Goal: Task Accomplishment & Management: Manage account settings

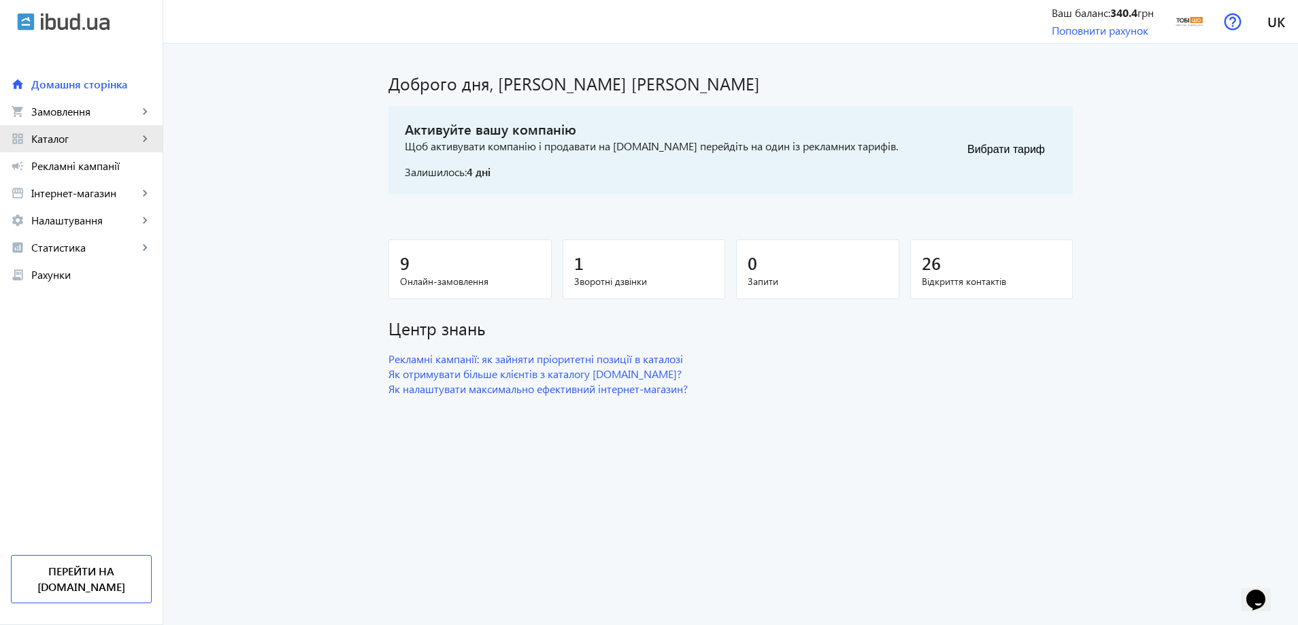
click at [69, 131] on link "grid_view Каталог keyboard_arrow_right" at bounding box center [81, 138] width 163 height 27
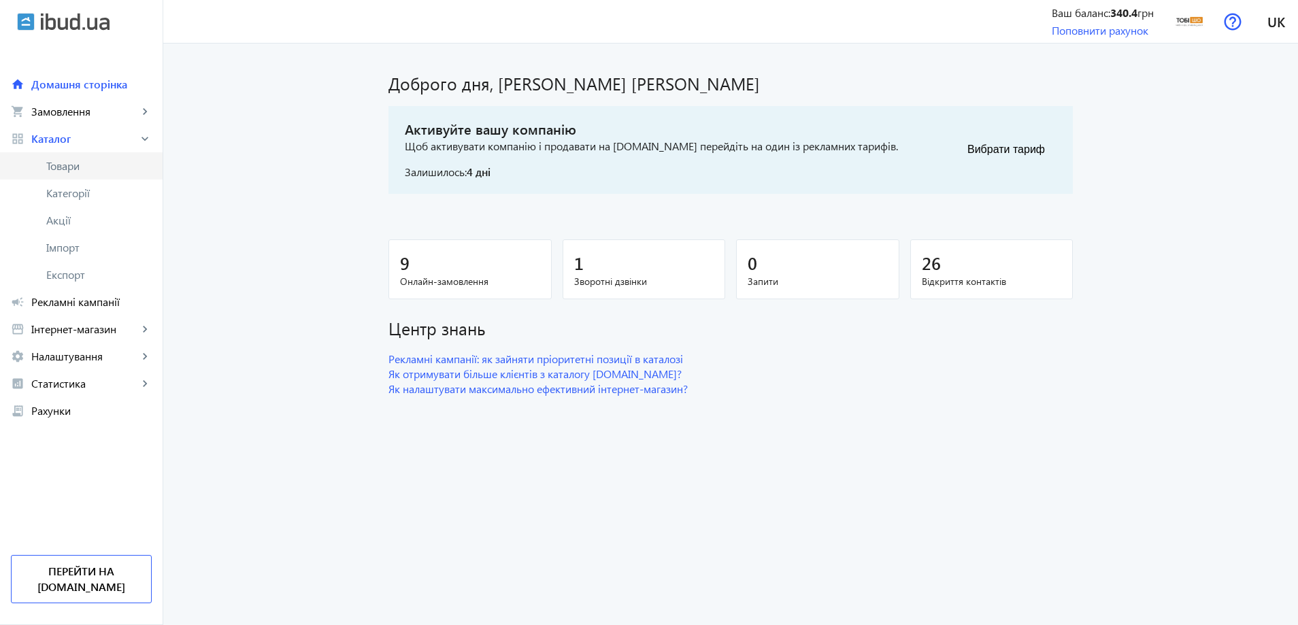
click at [78, 153] on link "Товари" at bounding box center [81, 165] width 163 height 27
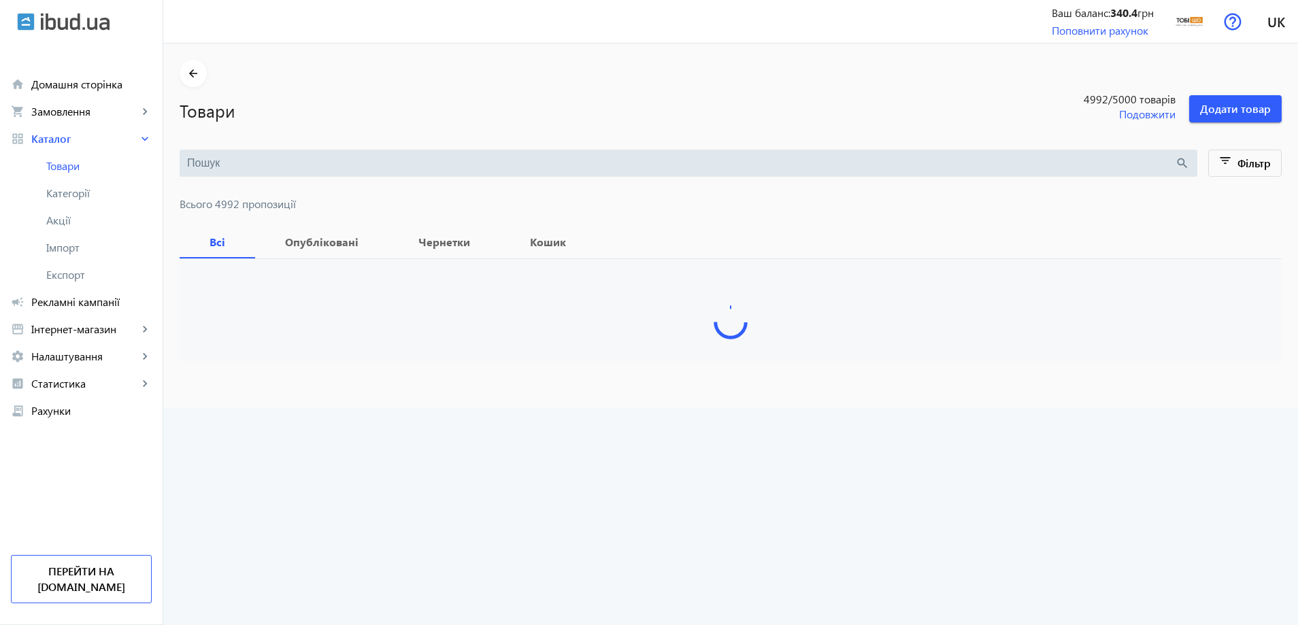
click at [286, 156] on input "search" at bounding box center [681, 163] width 988 height 15
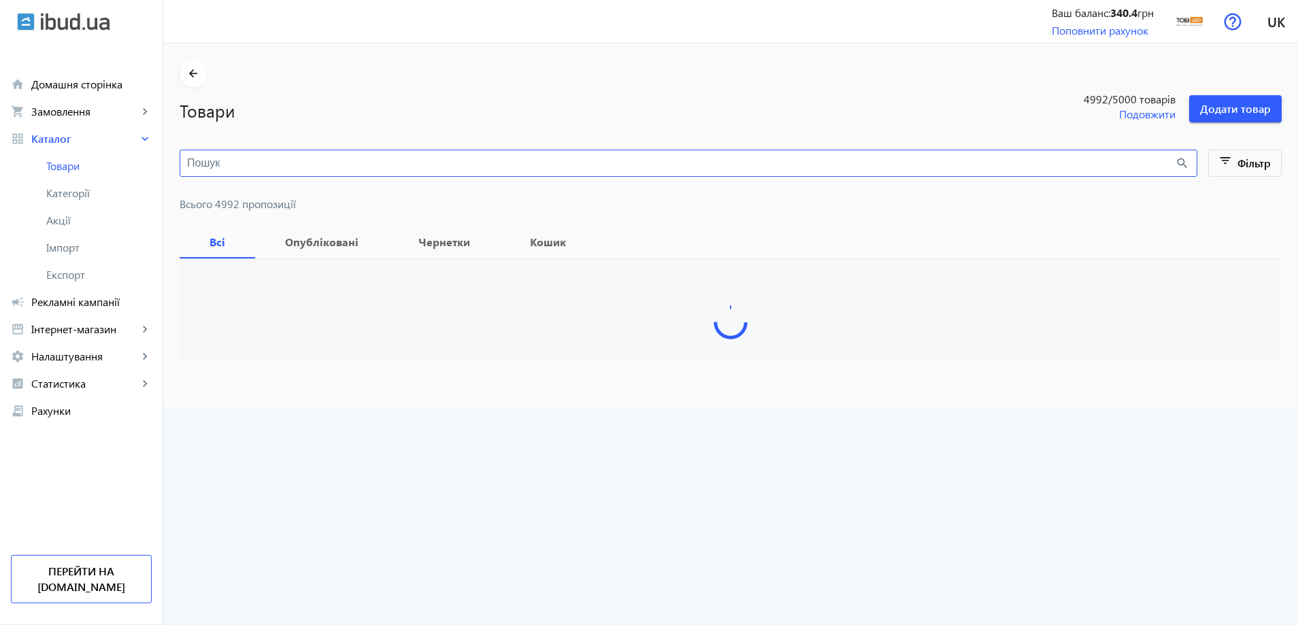
paste input "Диван офісний [PERSON_NAME] Sho Тайм з підлокітниками 1460х680х770 мм, велюр Кр…"
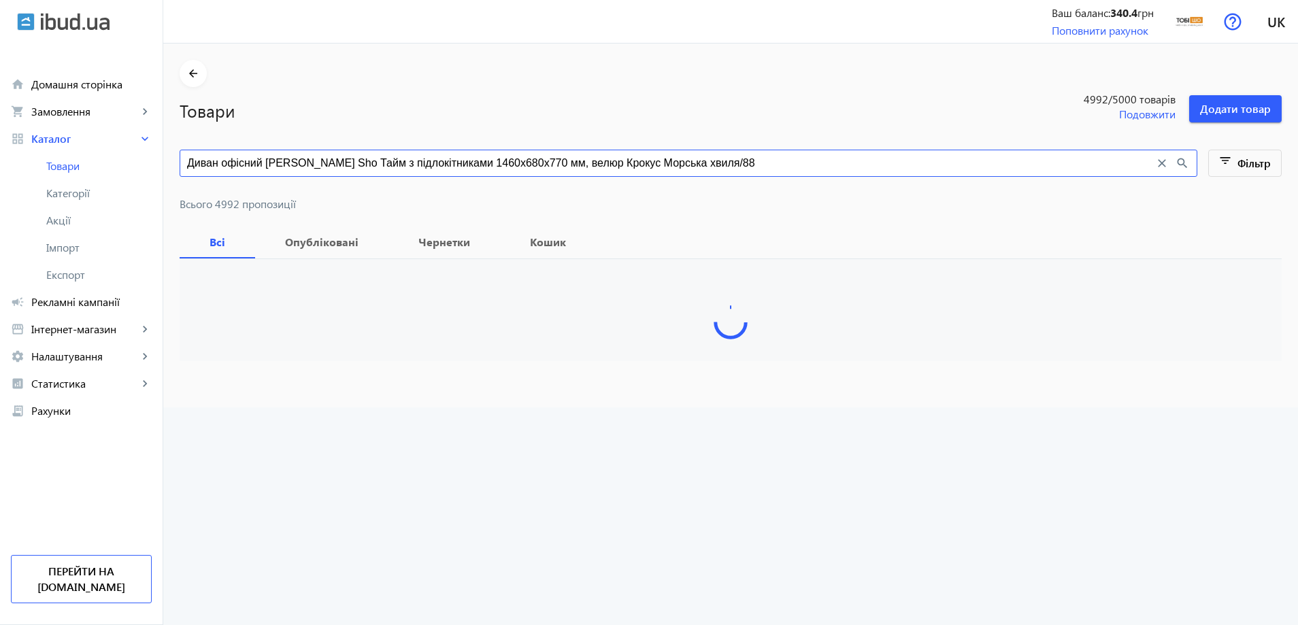
type input "Диван офісний [PERSON_NAME] Sho Тайм з підлокітниками 1460х680х770 мм, велюр Кр…"
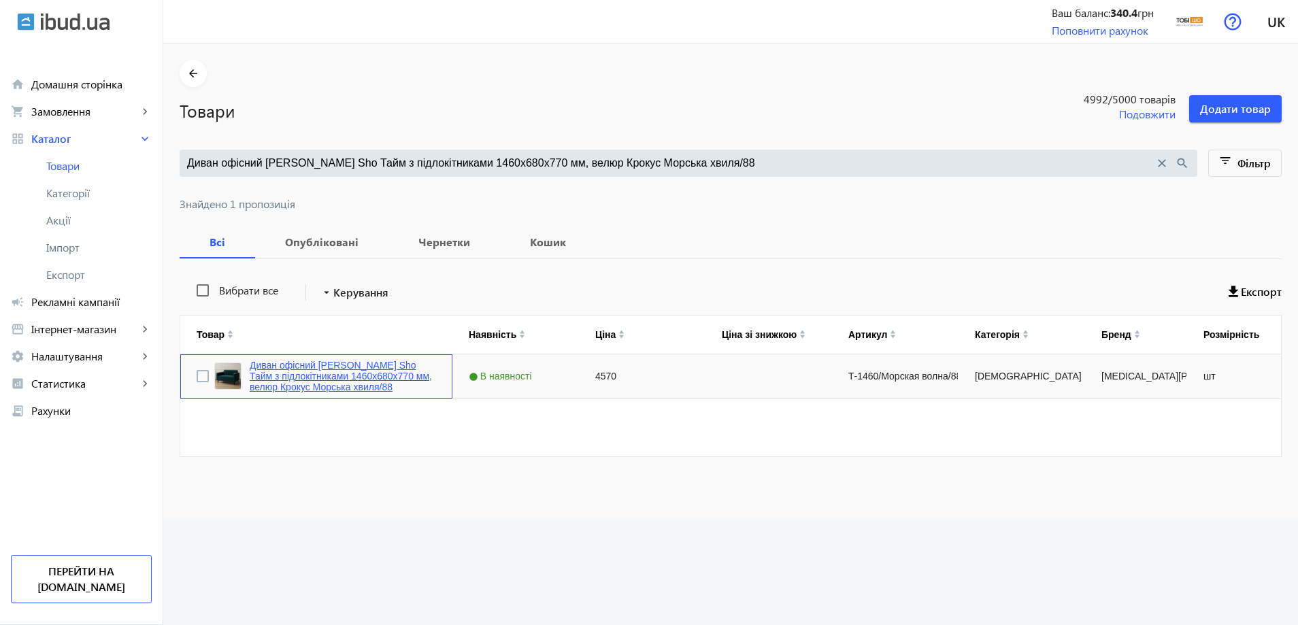
click at [273, 392] on link "Диван офісний [PERSON_NAME] Sho Тайм з підлокітниками 1460х680х770 мм, велюр Кр…" at bounding box center [343, 376] width 186 height 33
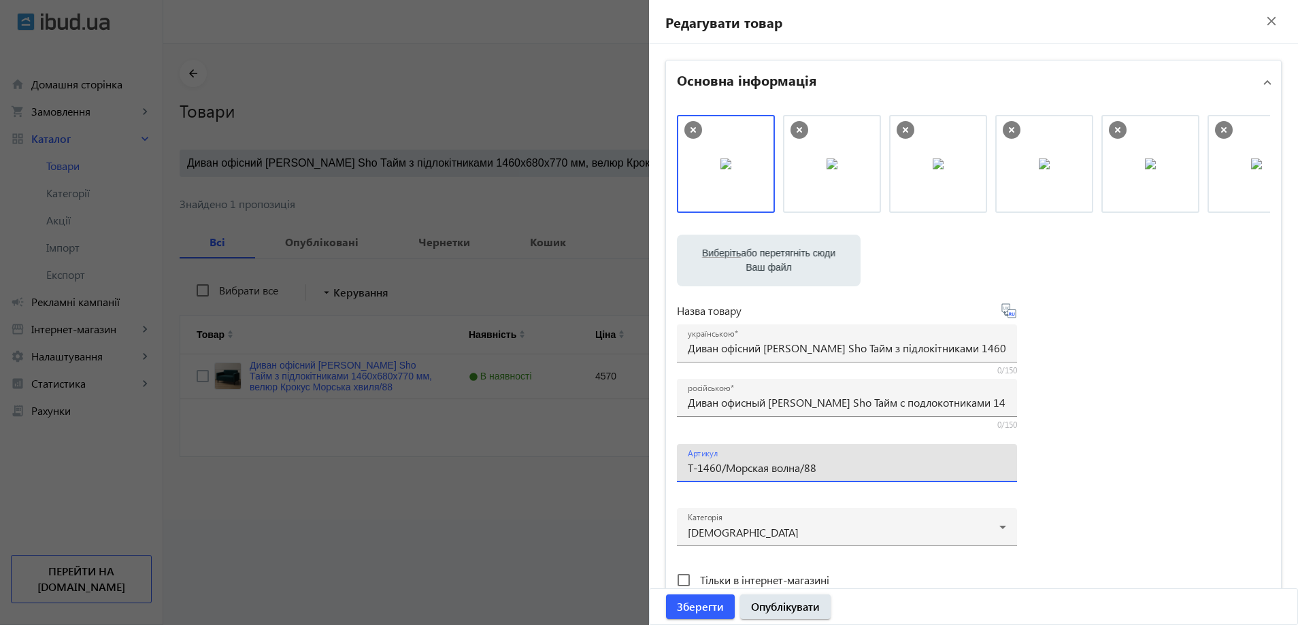
click at [816, 473] on input "Т-1460/Морская волна/88" at bounding box center [847, 468] width 318 height 14
